Goal: Navigation & Orientation: Find specific page/section

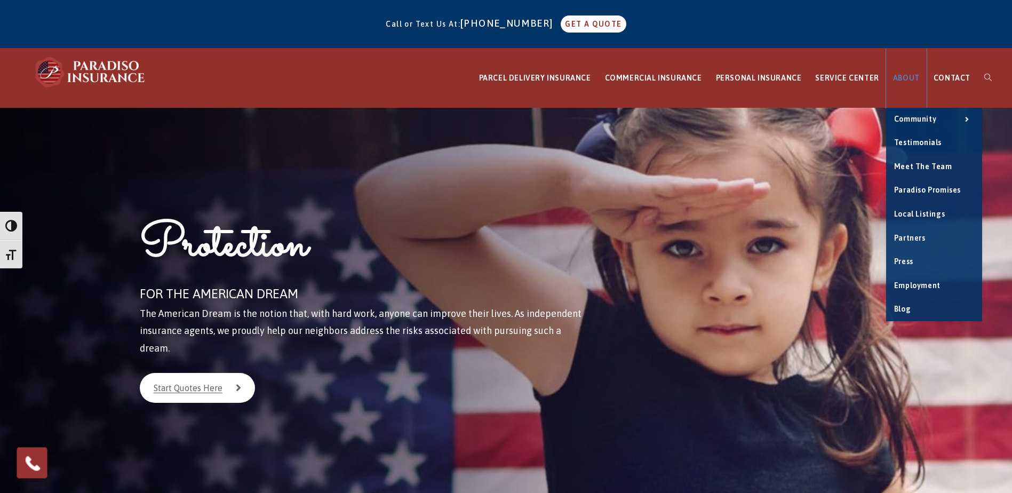
click at [912, 75] on span "ABOUT" at bounding box center [906, 78] width 27 height 9
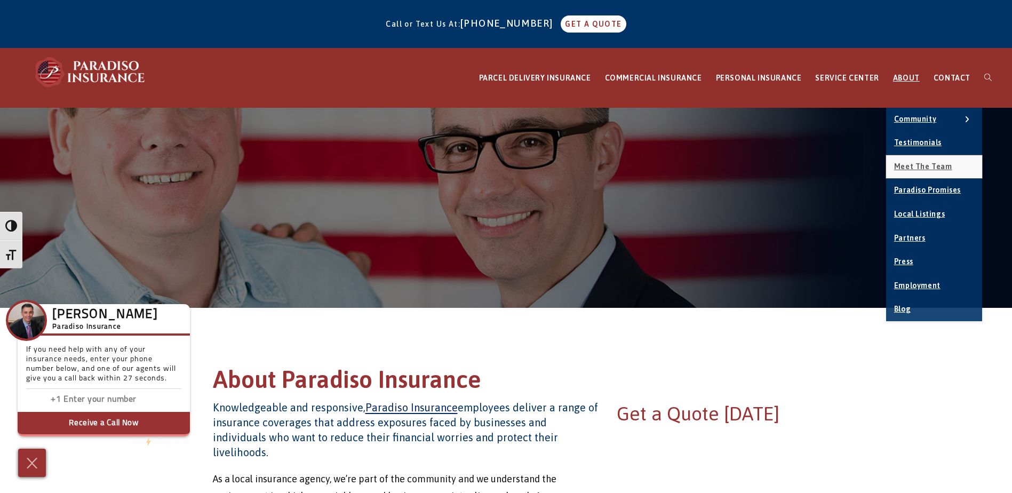
click at [939, 162] on span "Meet the Team" at bounding box center [923, 166] width 58 height 9
